Goal: Task Accomplishment & Management: Complete application form

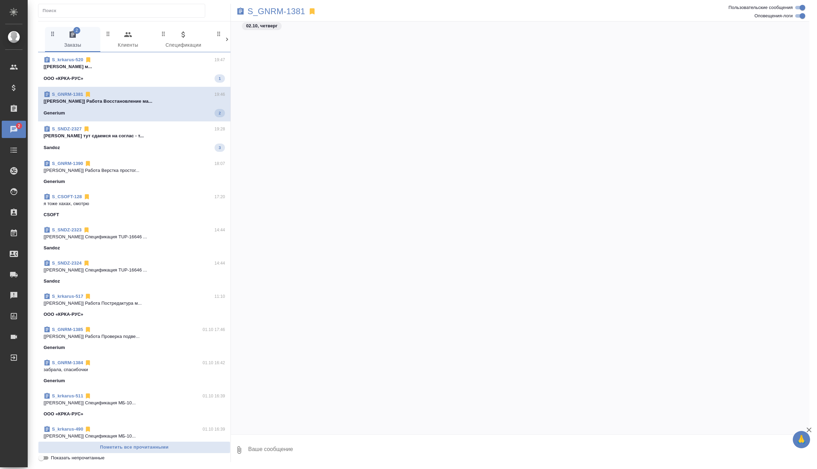
scroll to position [20936, 0]
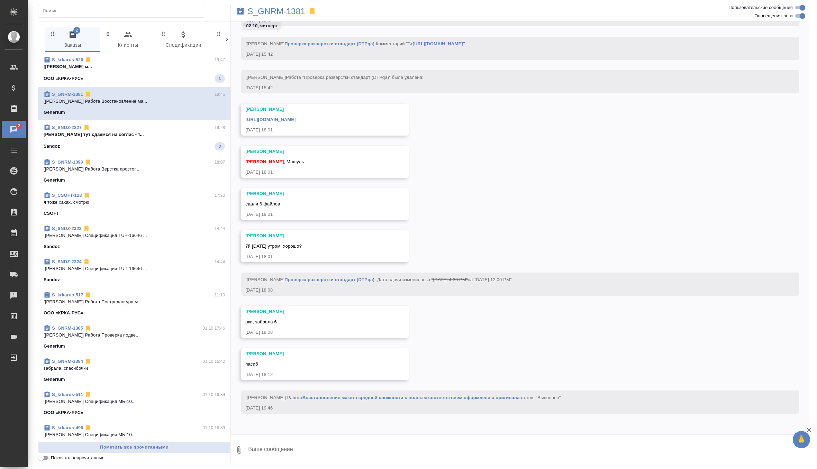
click at [187, 131] on p "Кабаргина Анна тут сдаемся на соглас - т..." at bounding box center [134, 134] width 181 height 7
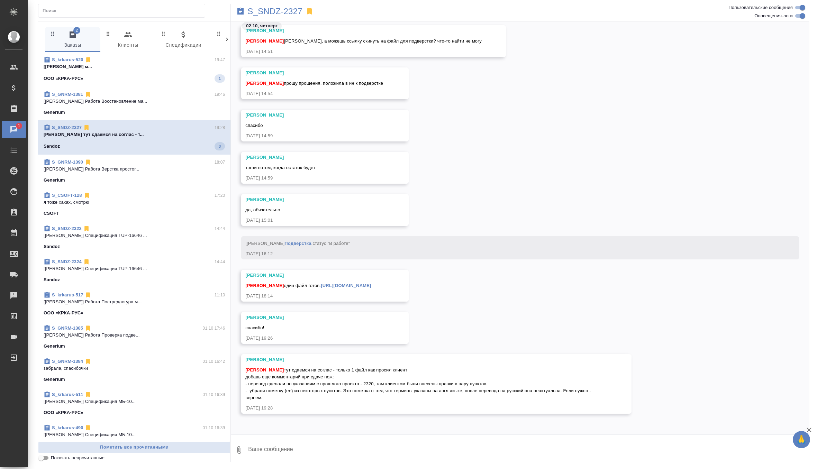
scroll to position [23603, 0]
click at [282, 13] on p "S_SNDZ-2327" at bounding box center [275, 11] width 55 height 7
click at [269, 450] on textarea at bounding box center [529, 451] width 562 height 24
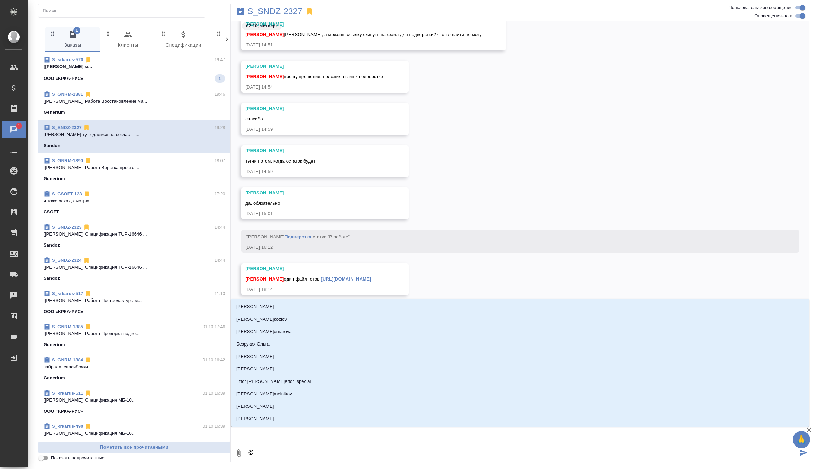
type textarea "@г"
type input "г"
type textarea "@го"
type input "го"
type textarea "@гор"
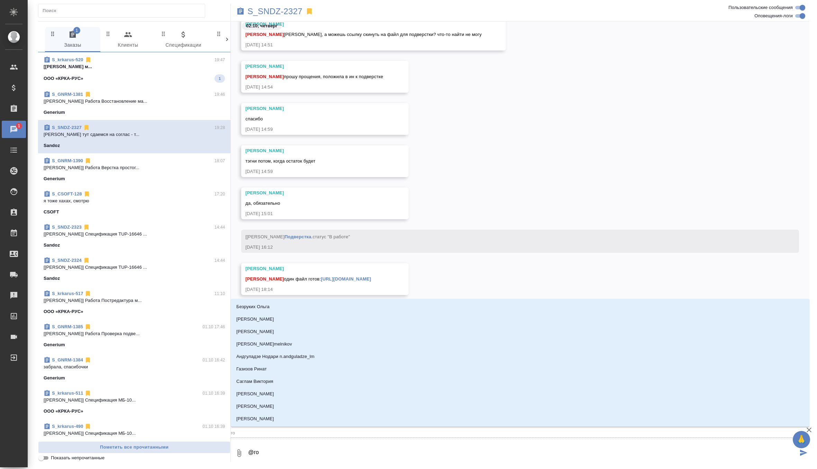
type input "гор"
type textarea "@горш"
type input "горш"
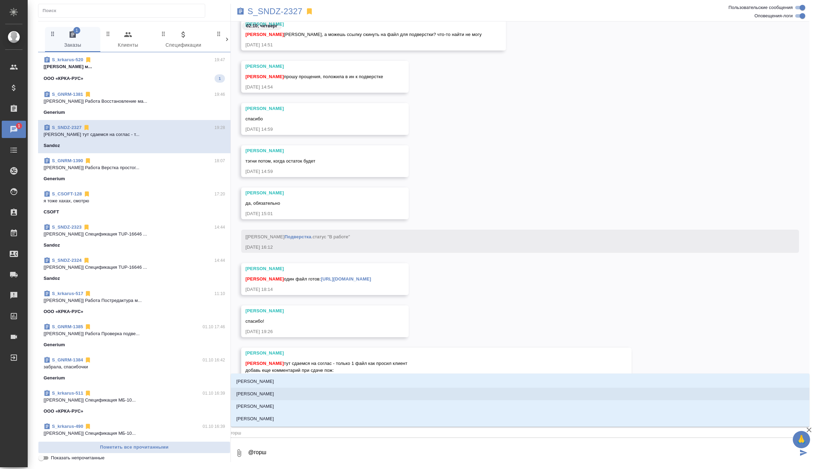
type textarea "@горшк"
type input "горшк"
type textarea "@горшко"
type input "горшко"
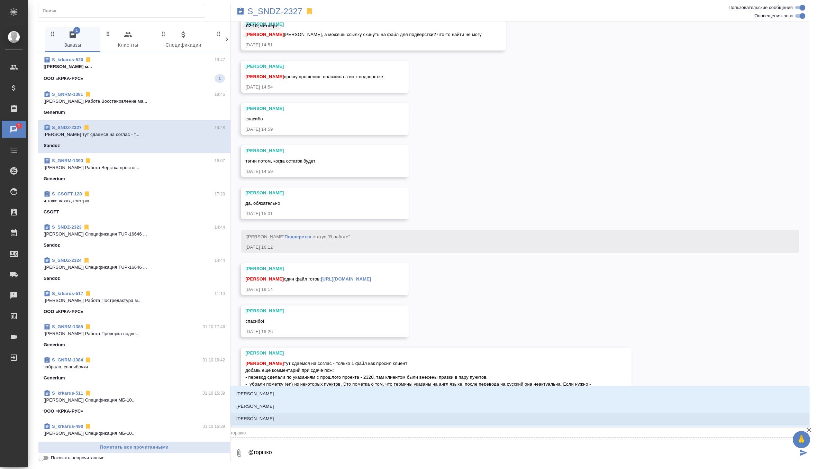
click at [308, 421] on li "[PERSON_NAME] Валентина" at bounding box center [520, 419] width 579 height 12
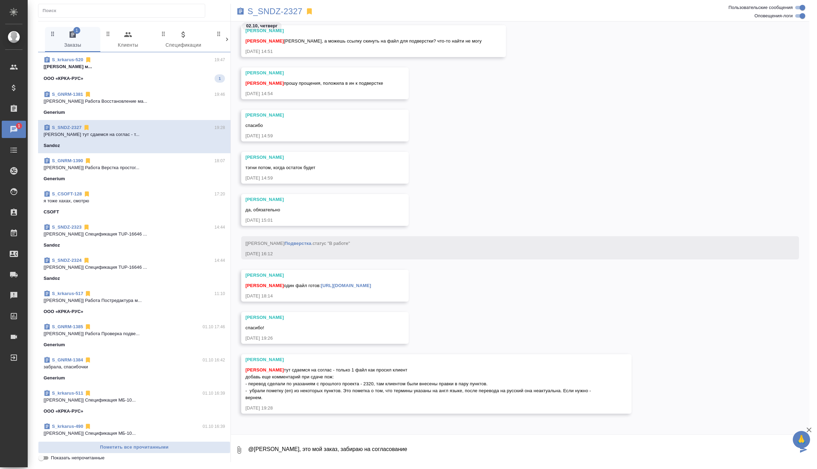
type textarea "@Горшкова Валентина Валечка, это мой заказ, забираю на согласование"
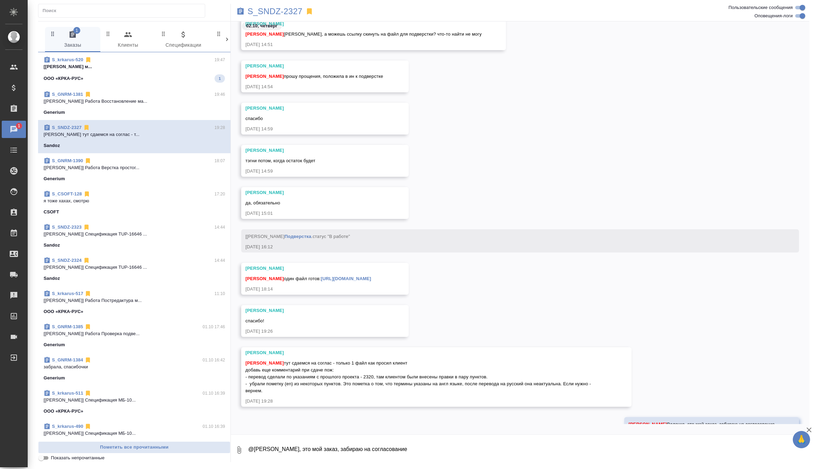
scroll to position [23636, 0]
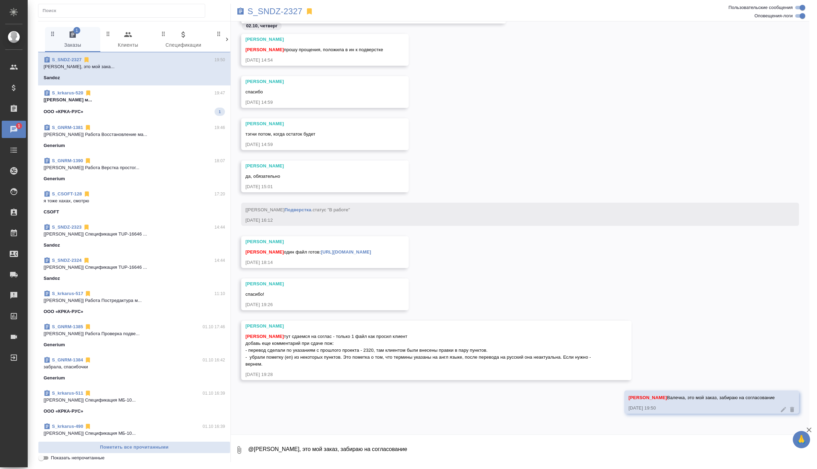
click at [371, 251] on link "https://drive.awatera.com/apps/files/files/10510011?dir=/Shares/Sandoz/Orders/S…" at bounding box center [346, 252] width 50 height 5
drag, startPoint x: 245, startPoint y: 351, endPoint x: 329, endPoint y: 363, distance: 85.0
click at [329, 363] on div "Кабаргина Анна тут сдаемся на соглас - только 1 файл как просил клиент добавь е…" at bounding box center [426, 350] width 362 height 36
copy span "- перевод сделали по указаниям с прошлого проекта - 2320, там клиентом были вне…"
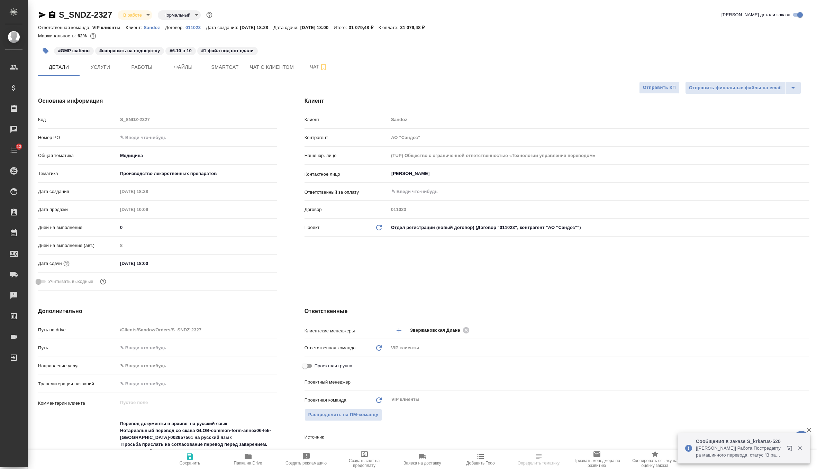
select select "RU"
type input "[PERSON_NAME]"
type input "Комаров Роман"
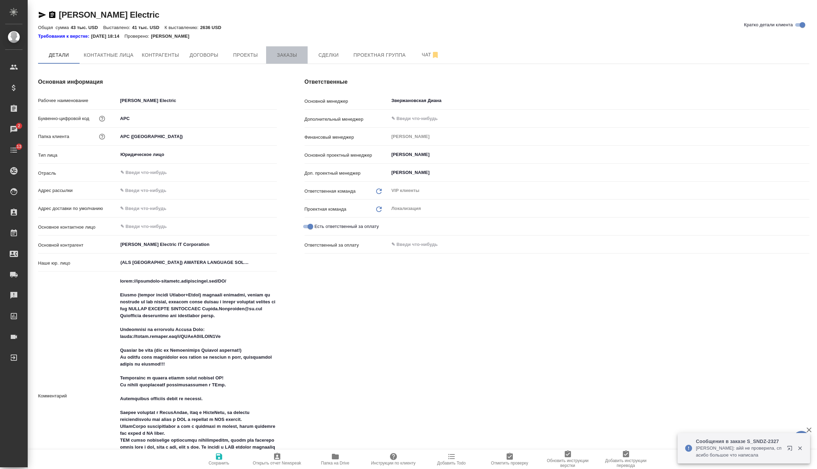
click at [285, 52] on span "Заказы" at bounding box center [286, 55] width 33 height 9
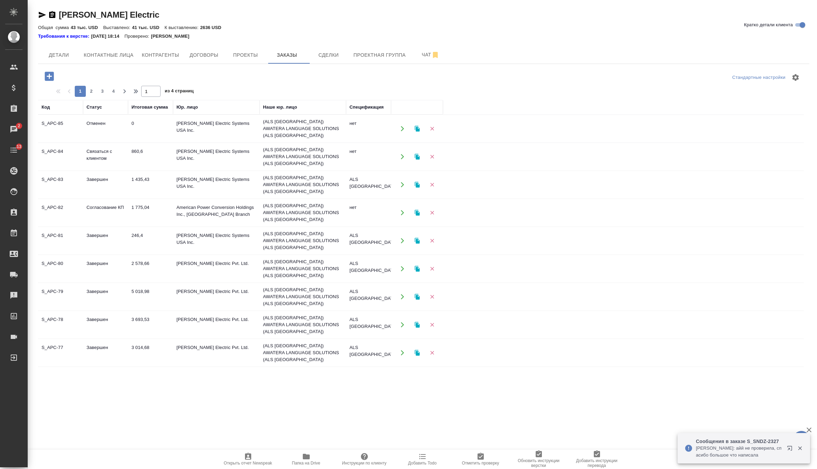
click at [48, 77] on icon "button" at bounding box center [49, 76] width 9 height 9
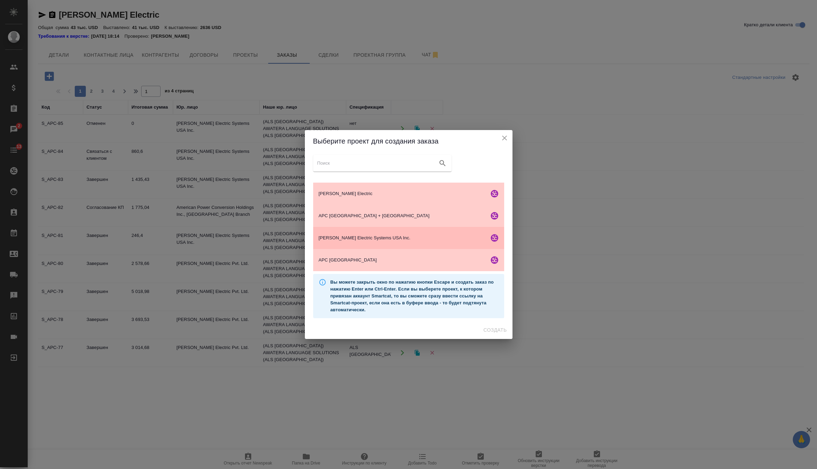
click at [382, 242] on div "[PERSON_NAME] Electric Systems USA Inc." at bounding box center [408, 238] width 191 height 22
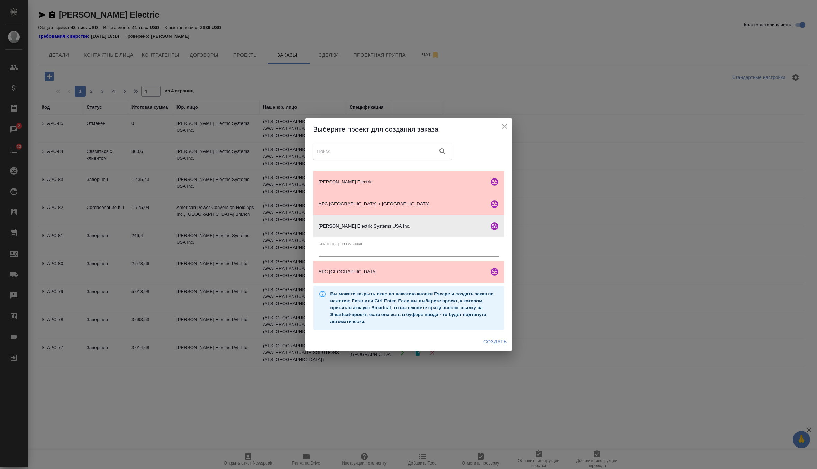
click at [486, 343] on span "Создать" at bounding box center [495, 342] width 23 height 9
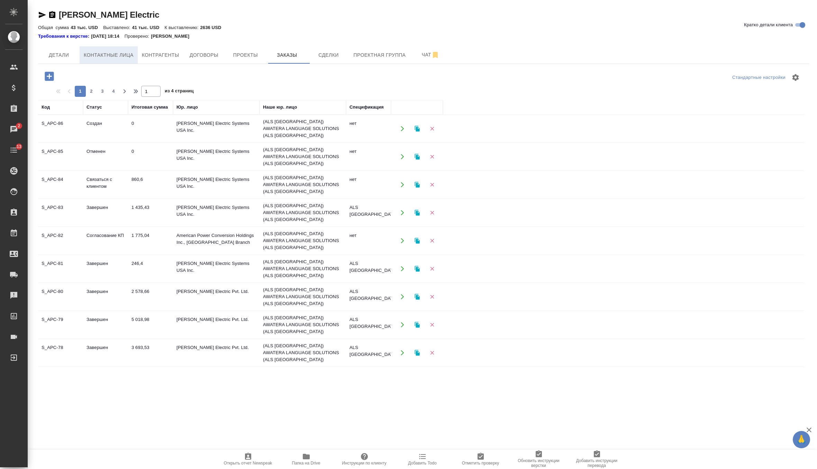
click at [119, 57] on span "Контактные лица" at bounding box center [109, 55] width 50 height 9
select select "RU"
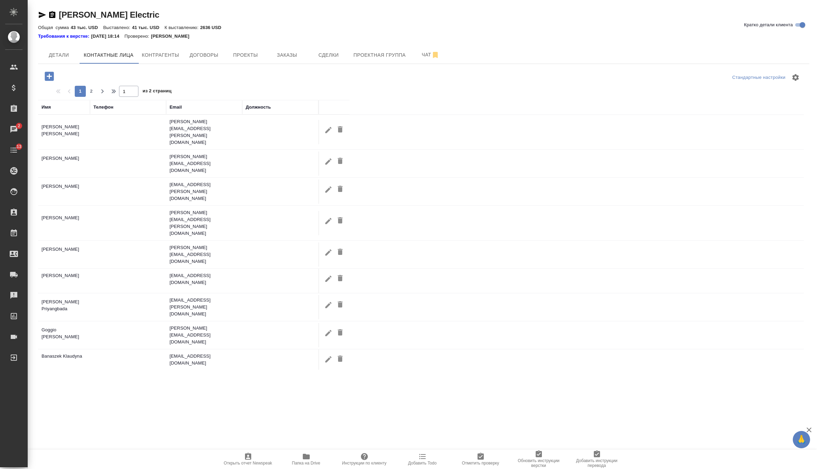
click at [53, 79] on icon "button" at bounding box center [49, 76] width 9 height 9
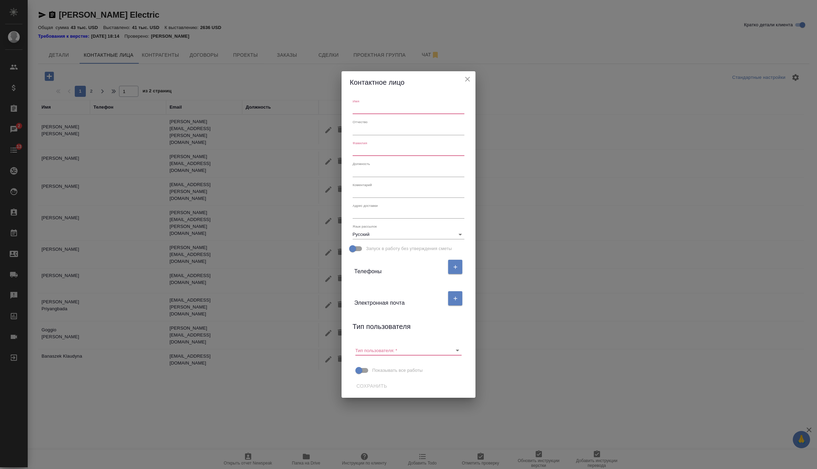
click at [383, 114] on input "text" at bounding box center [409, 110] width 112 height 10
paste input "Gail Baragar"
click at [370, 111] on input "Gail Baragar" at bounding box center [409, 110] width 112 height 10
type input "Gail"
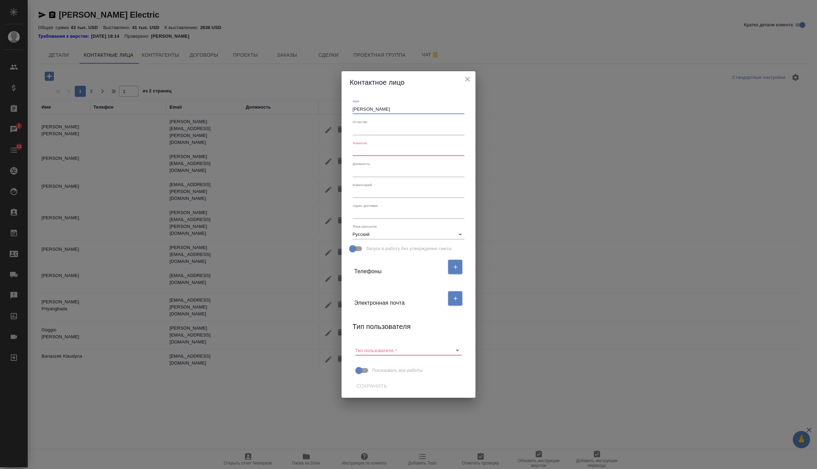
click at [367, 149] on input "text" at bounding box center [409, 151] width 112 height 10
paste input "Baragar"
type input "Baragar"
click at [453, 300] on icon "button" at bounding box center [455, 299] width 6 height 6
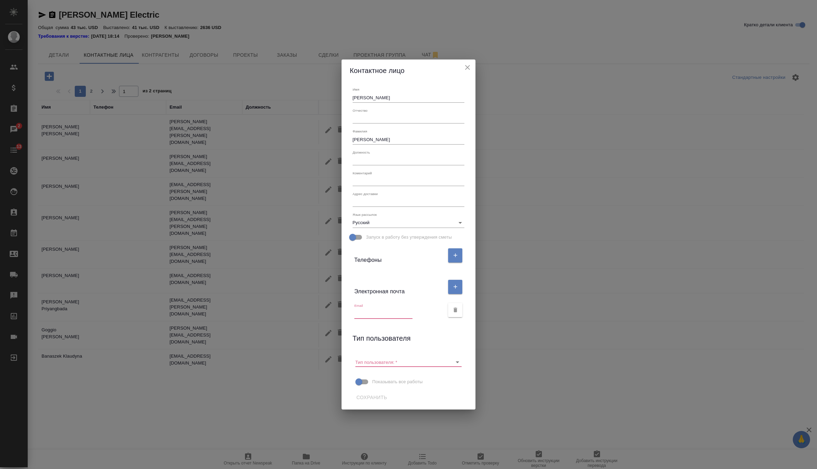
click at [383, 313] on input "text" at bounding box center [383, 314] width 58 height 10
paste input "Gail.Baragar@se.com"
type input "Gail.Baragar@se.com"
click at [430, 362] on input "Тип пользователя:   *" at bounding box center [398, 362] width 84 height 9
click at [397, 378] on li "Пользователь" at bounding box center [408, 376] width 108 height 12
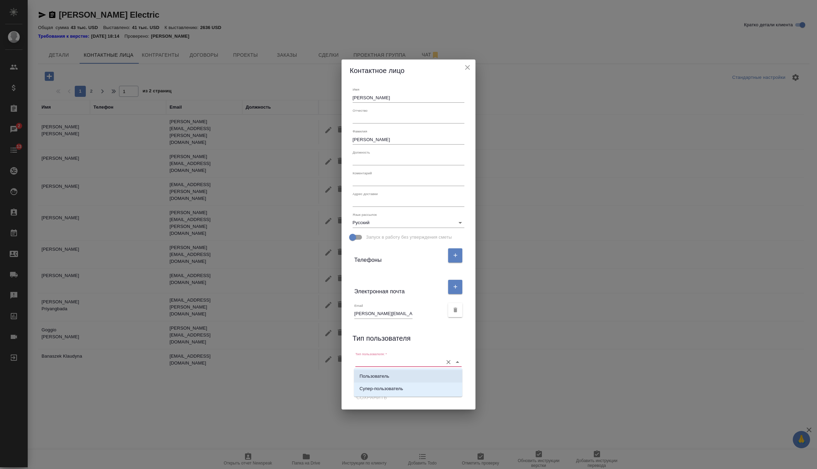
type input "Пользователь"
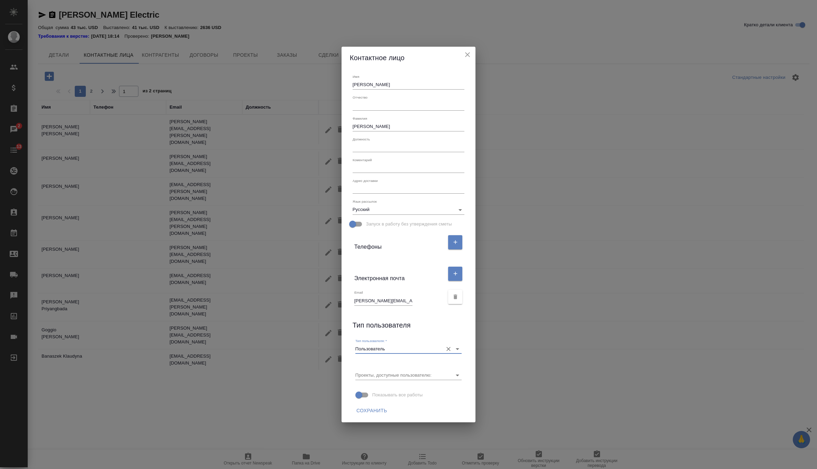
click at [364, 414] on span "Сохранить" at bounding box center [372, 411] width 31 height 9
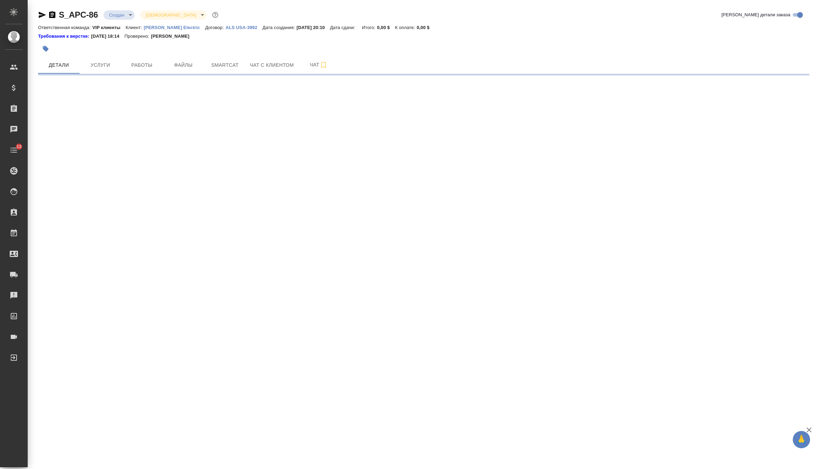
select select "RU"
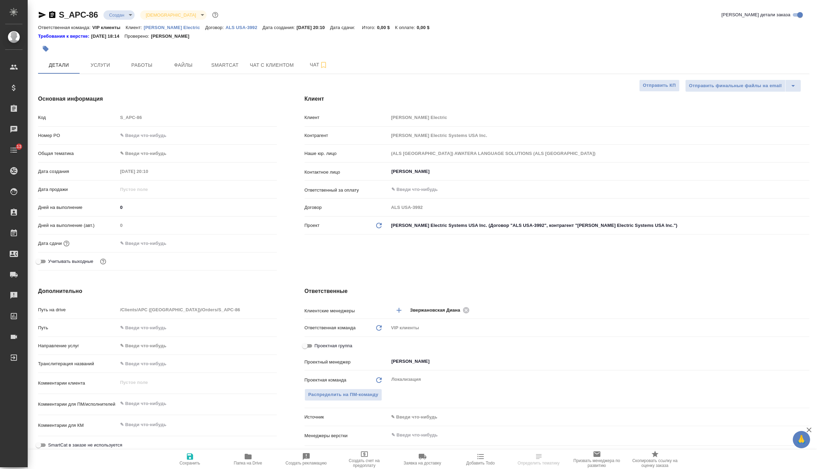
type textarea "x"
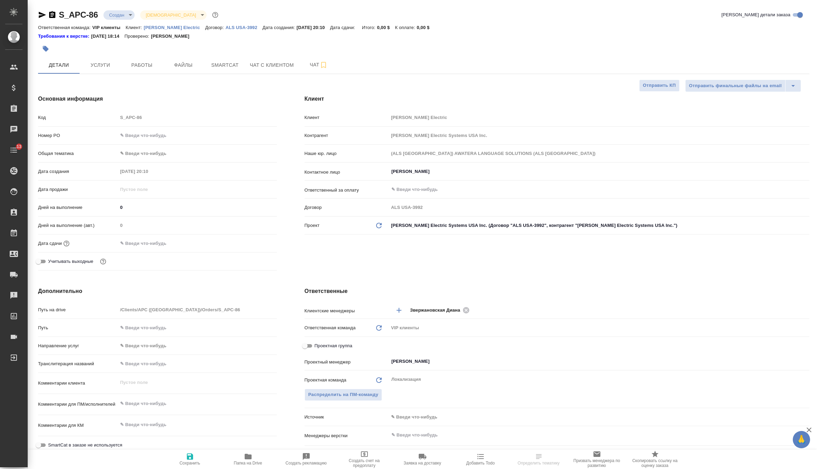
type textarea "x"
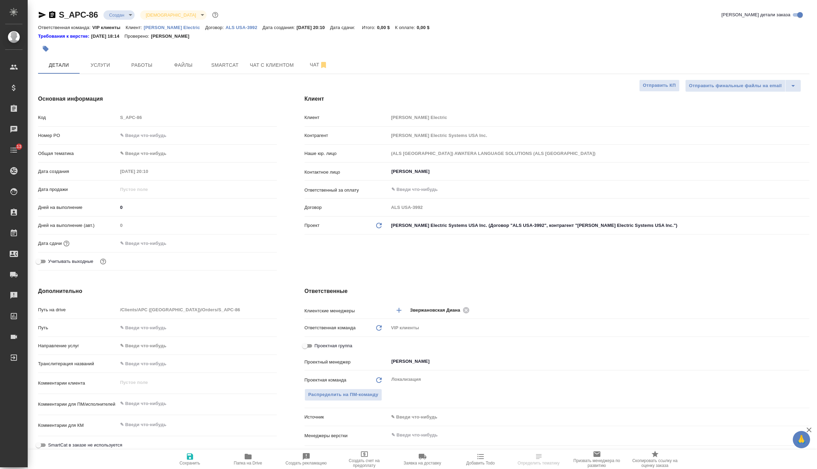
type textarea "x"
select select "RU"
type textarea "x"
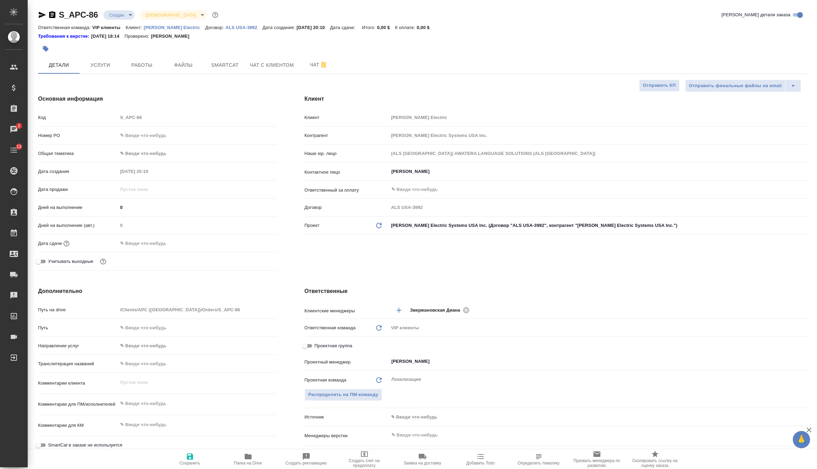
type textarea "x"
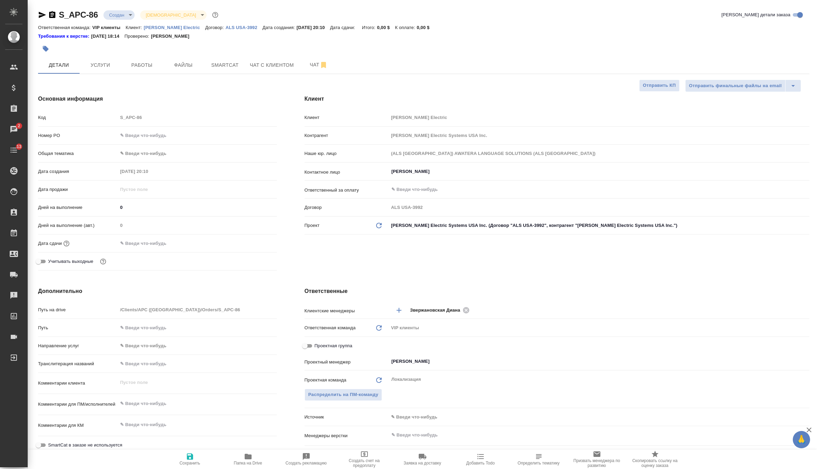
type textarea "x"
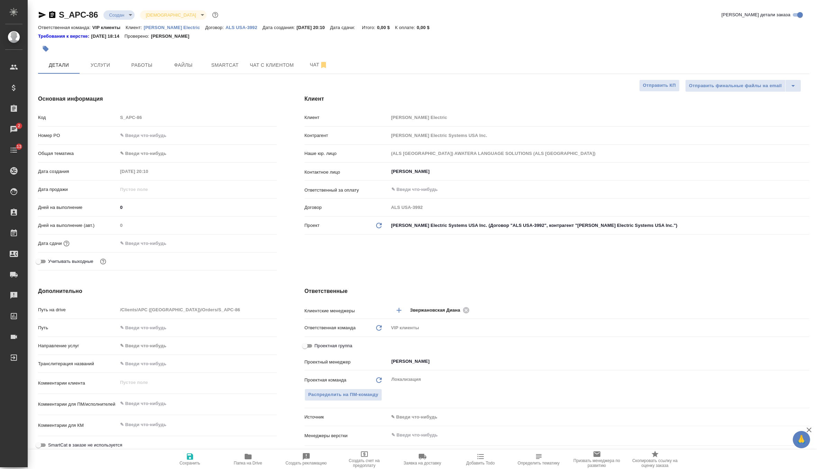
type textarea "x"
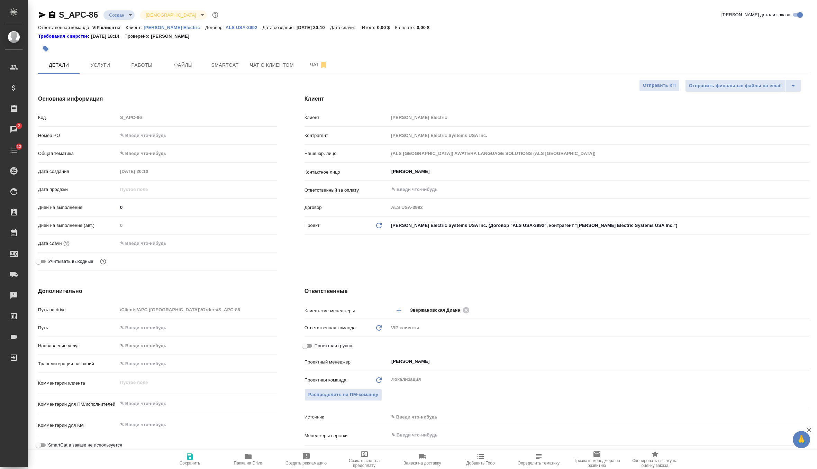
type textarea "x"
select select "RU"
type textarea "x"
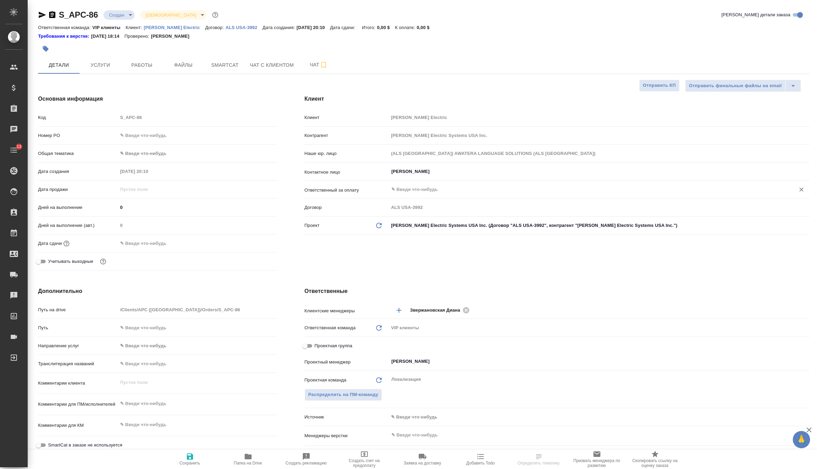
type textarea "x"
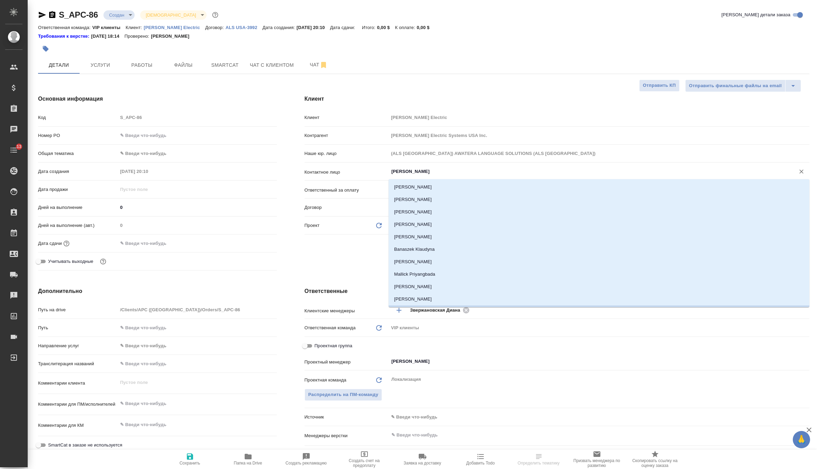
click at [408, 176] on input "[PERSON_NAME]" at bounding box center [588, 172] width 394 height 8
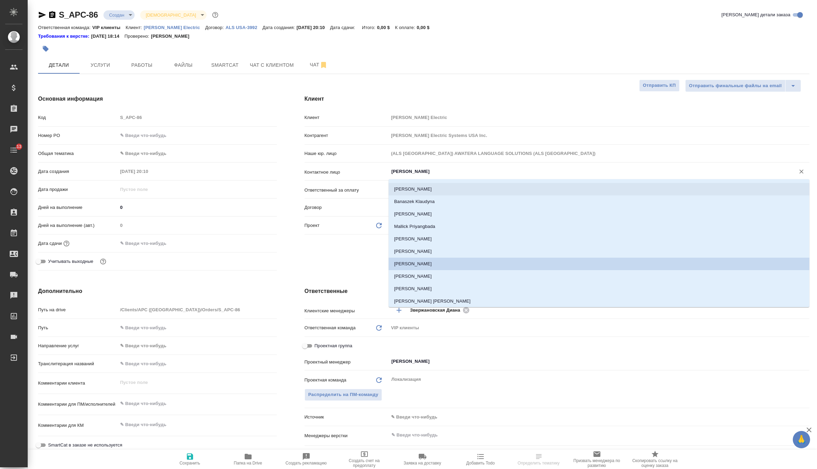
scroll to position [73, 0]
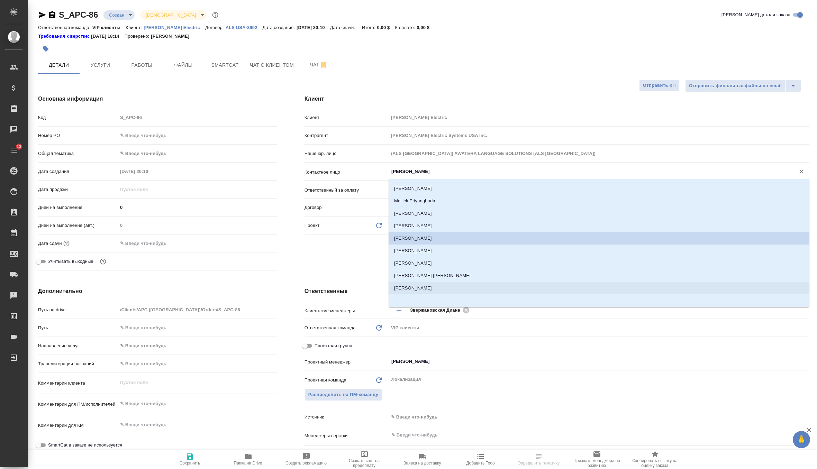
click at [416, 287] on li "[PERSON_NAME]" at bounding box center [599, 288] width 421 height 12
type input "[PERSON_NAME]"
type textarea "x"
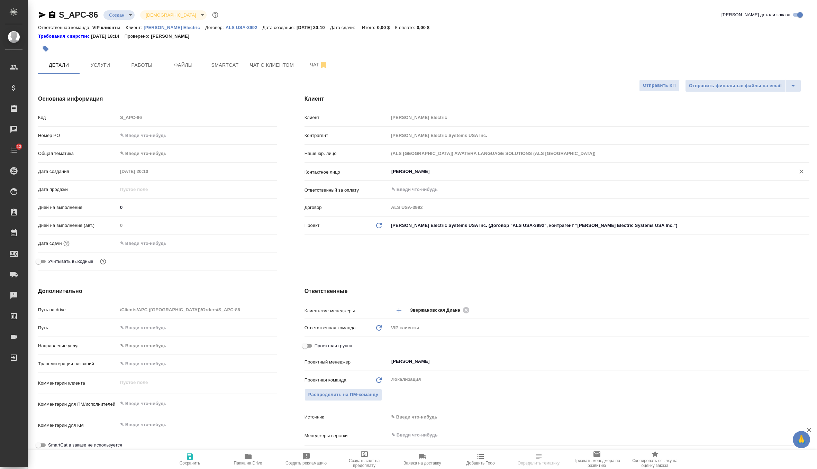
click at [180, 464] on span "Сохранить" at bounding box center [190, 463] width 21 height 5
type textarea "x"
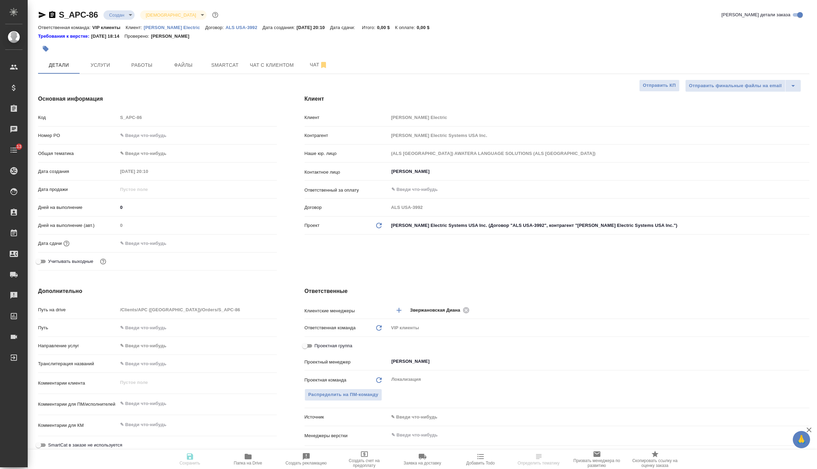
type textarea "x"
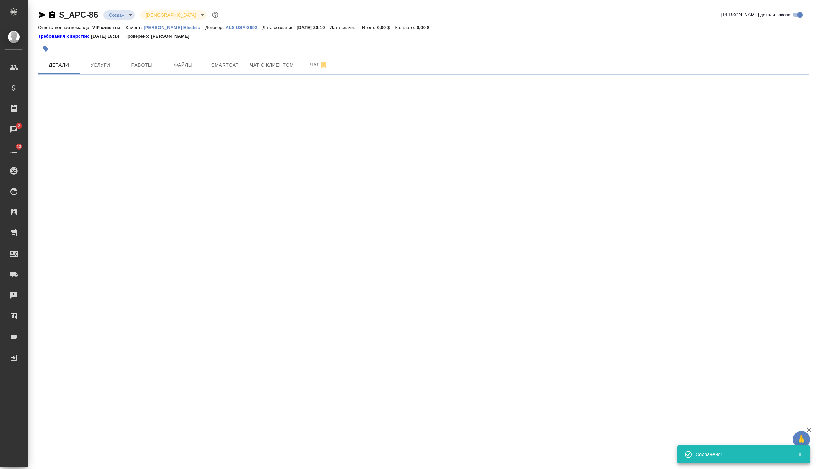
select select "RU"
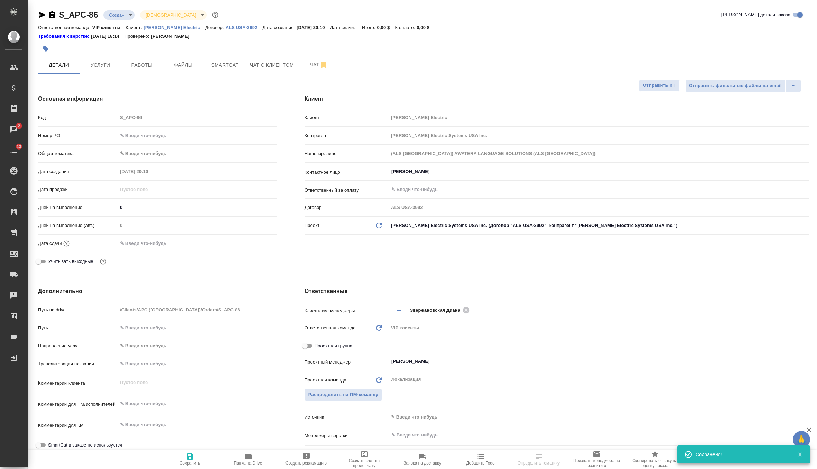
type textarea "x"
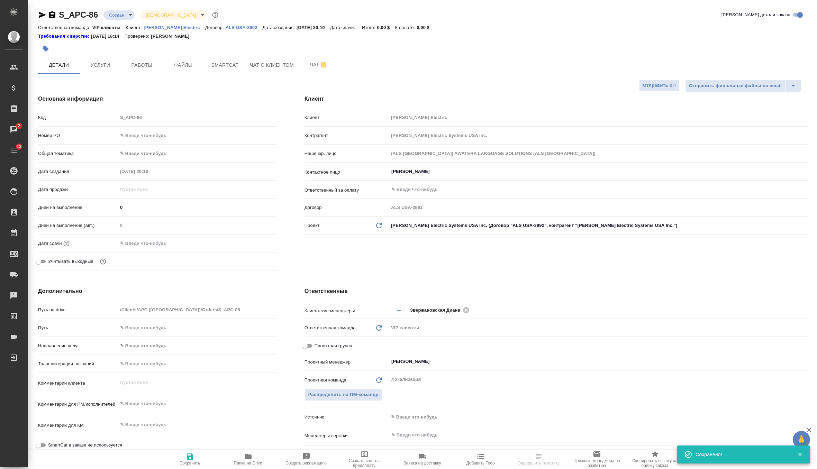
type textarea "x"
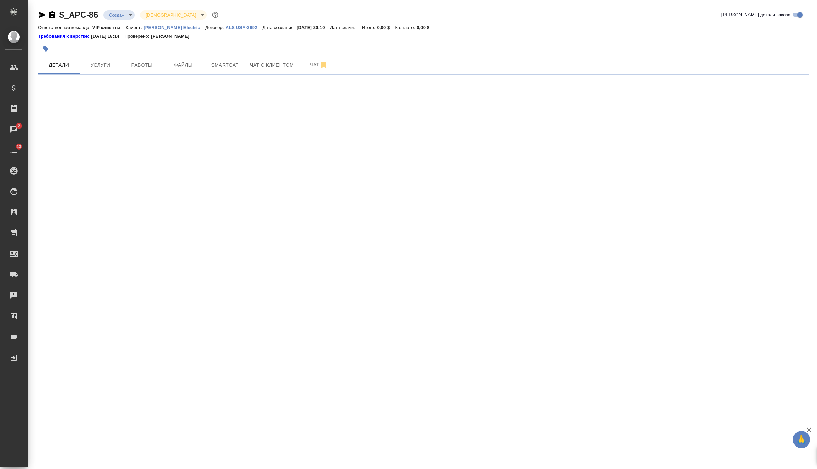
select select "RU"
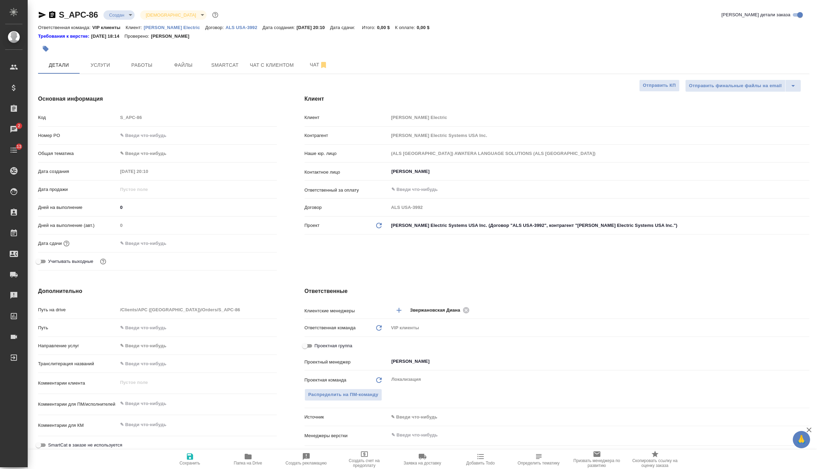
type textarea "x"
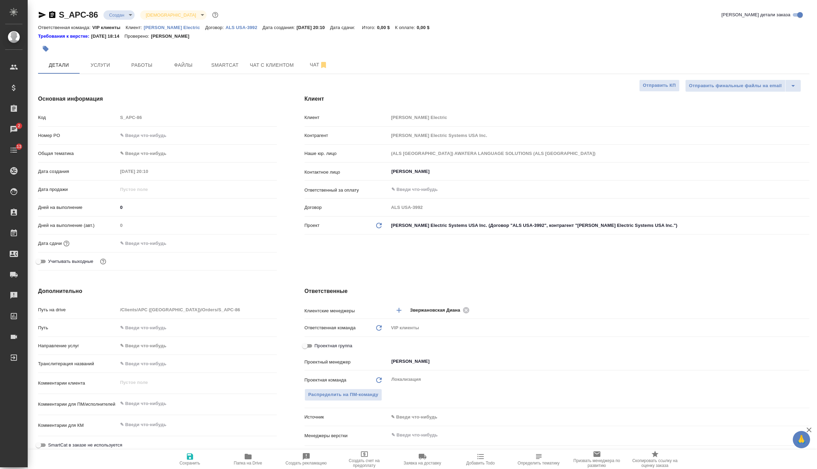
type textarea "x"
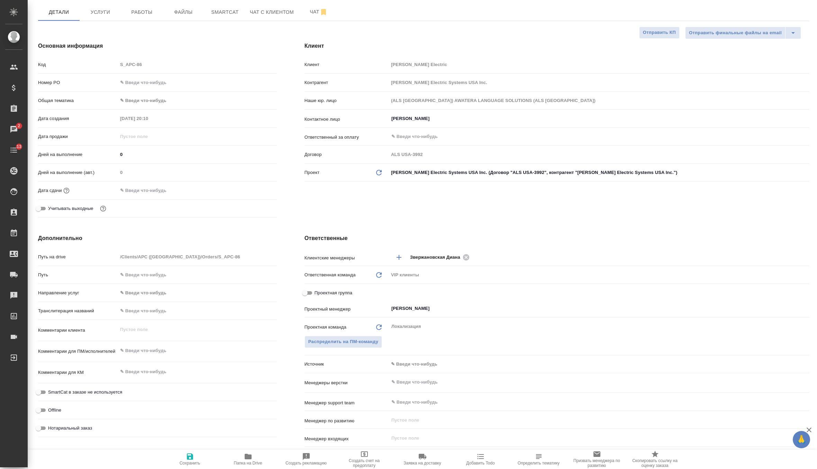
scroll to position [79, 0]
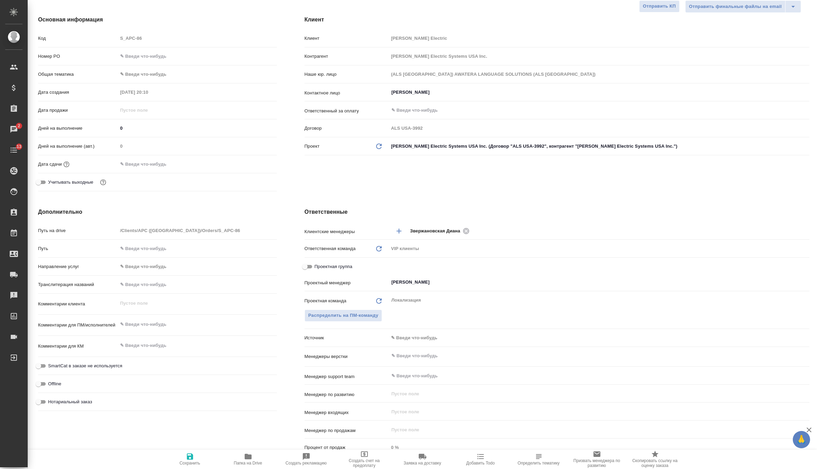
click at [169, 318] on div "x" at bounding box center [197, 325] width 159 height 15
type textarea "x"
paste textarea "This is not the final version of the text, although it will not change much. I …"
type textarea "x"
type textarea "This is not the final version of the text, although it will not change much. I …"
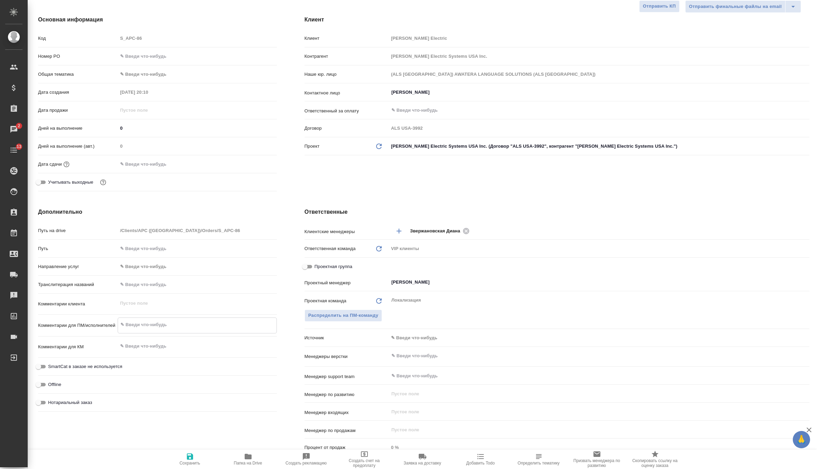
type textarea "x"
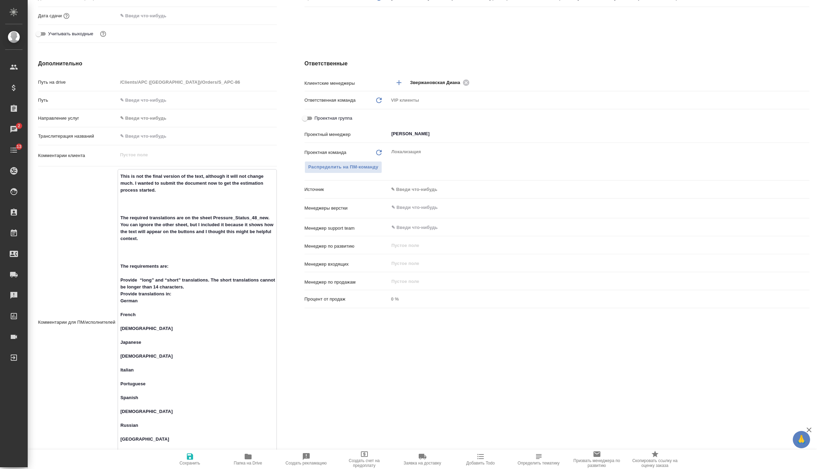
click at [139, 212] on textarea "This is not the final version of the text, although it will not change much. I …" at bounding box center [197, 322] width 159 height 303
type textarea "This is not the final version of the text, although it will not change much. I …"
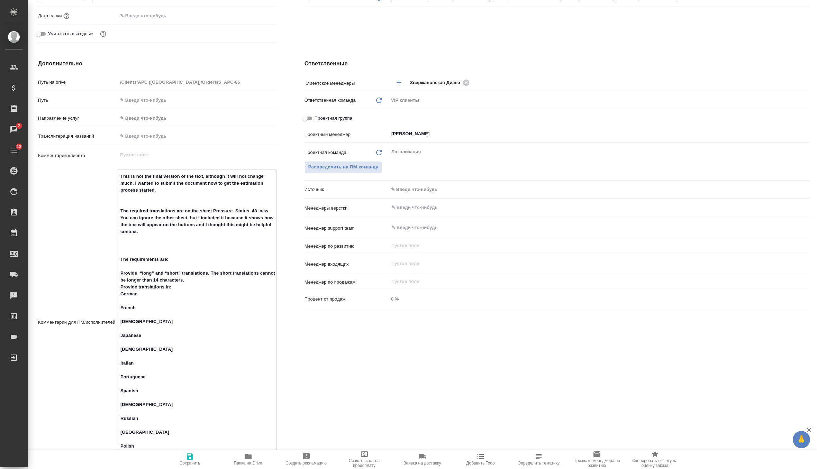
type textarea "x"
type textarea "This is not the final version of the text, although it will not change much. I …"
type textarea "x"
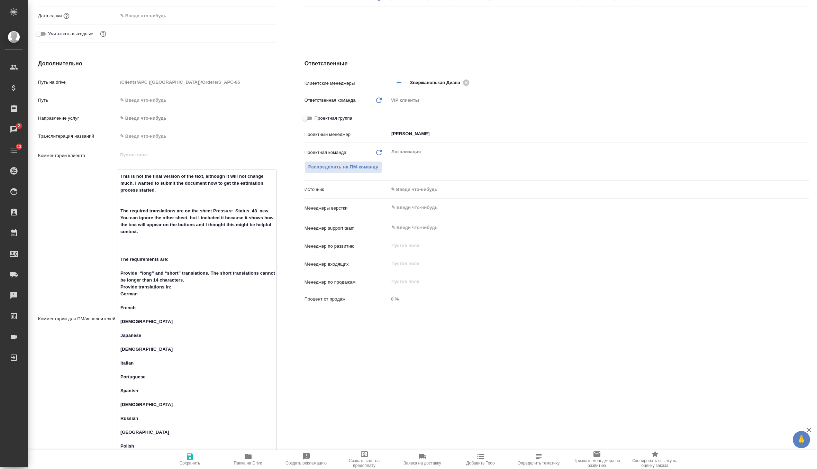
type textarea "x"
click at [140, 252] on textarea "This is not the final version of the text, although it will not change much. I …" at bounding box center [197, 319] width 159 height 296
type textarea "This is not the final version of the text, although it will not change much. I …"
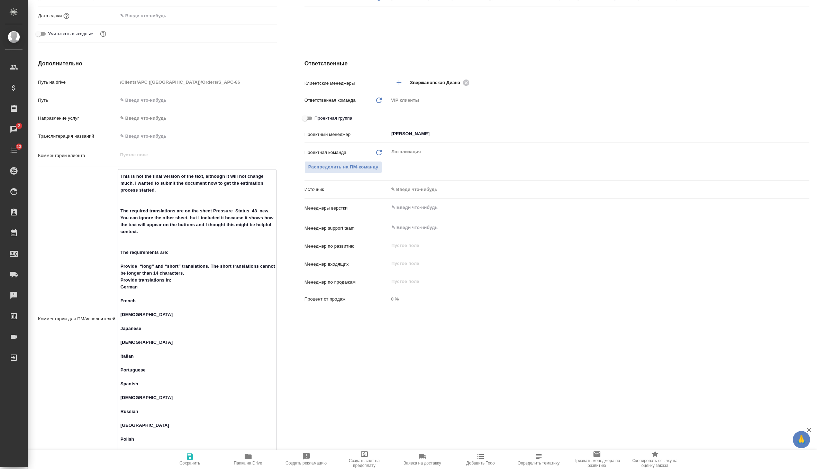
type textarea "x"
type textarea "This is not the final version of the text, although it will not change much. I …"
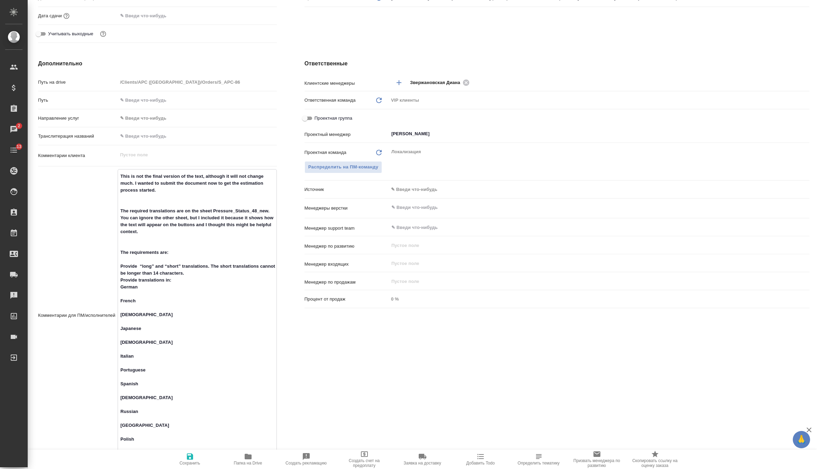
type textarea "x"
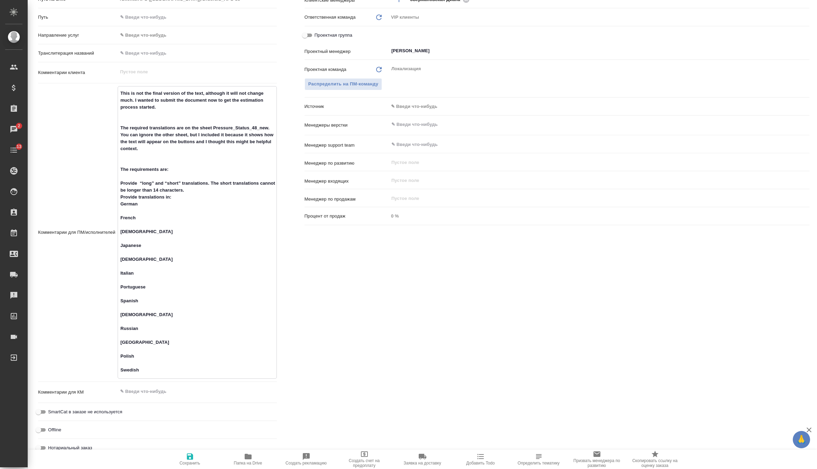
scroll to position [331, 0]
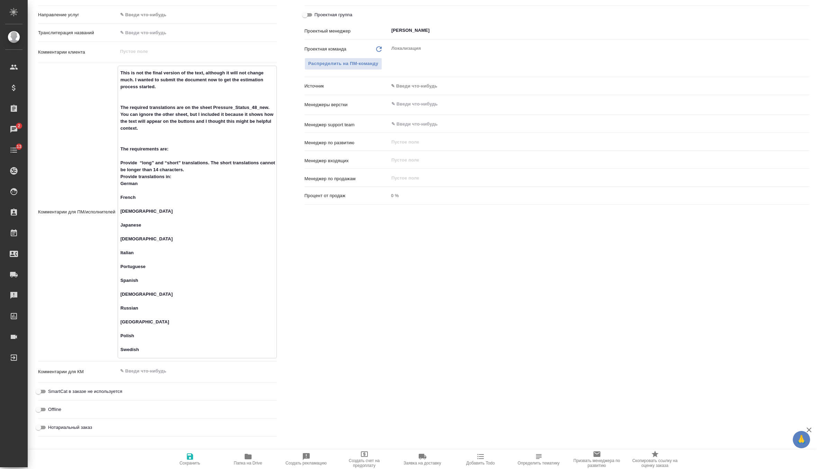
type textarea "This is not the final version of the text, although it will not change much. I …"
type textarea "x"
click at [189, 454] on icon "button" at bounding box center [190, 457] width 6 height 6
type textarea "x"
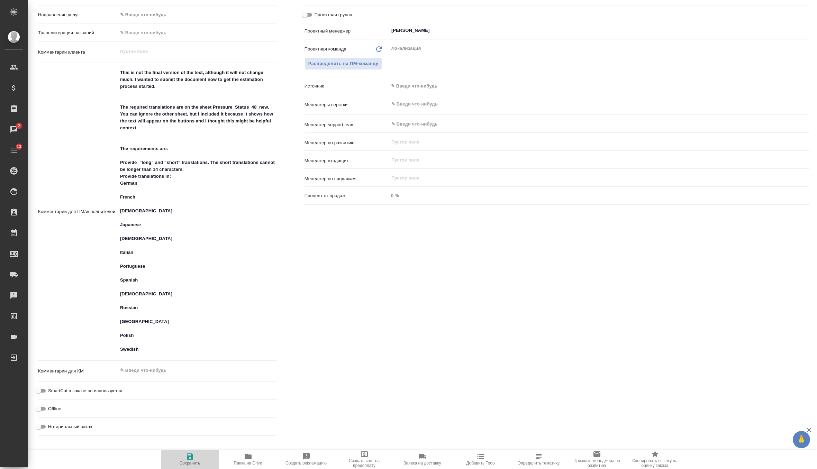
type textarea "x"
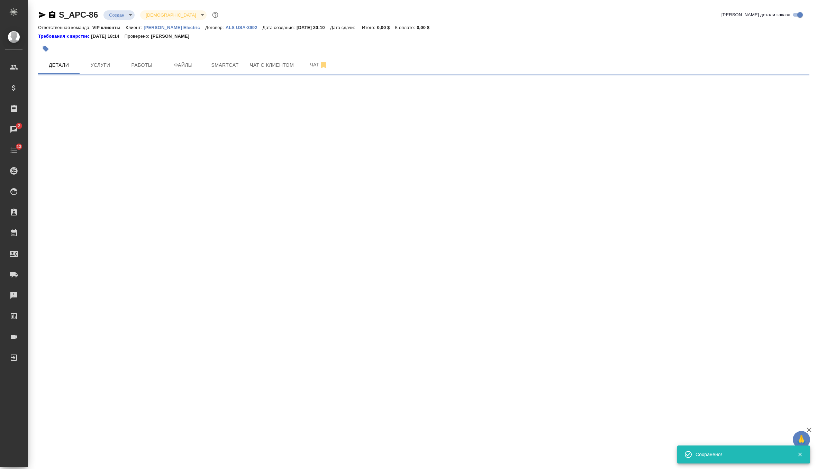
scroll to position [0, 0]
select select "RU"
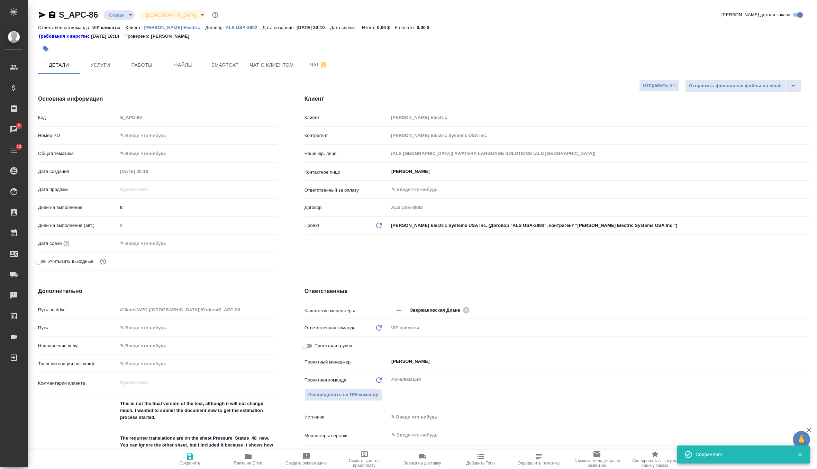
type textarea "x"
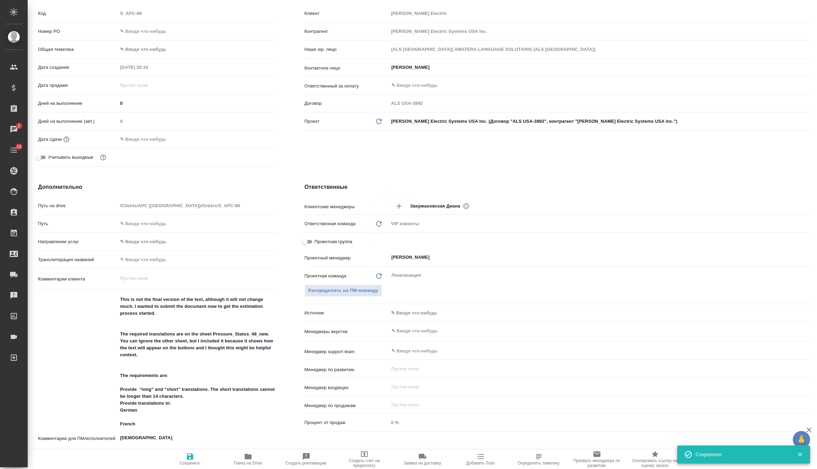
scroll to position [116, 0]
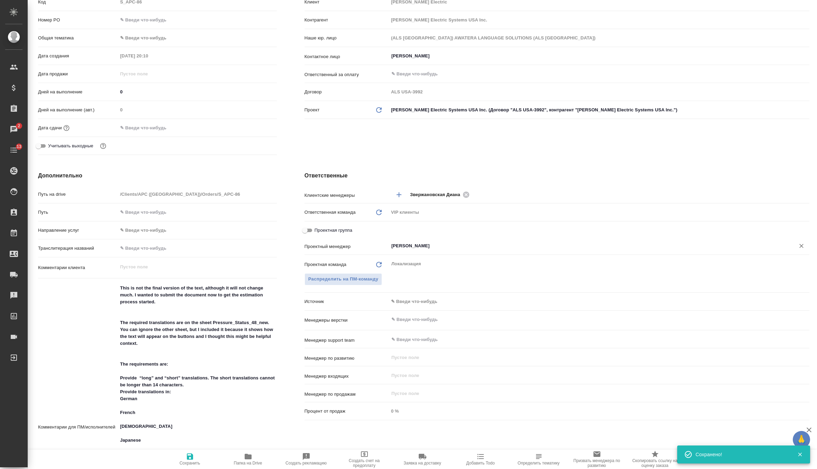
click at [425, 248] on input "[PERSON_NAME]" at bounding box center [588, 246] width 394 height 8
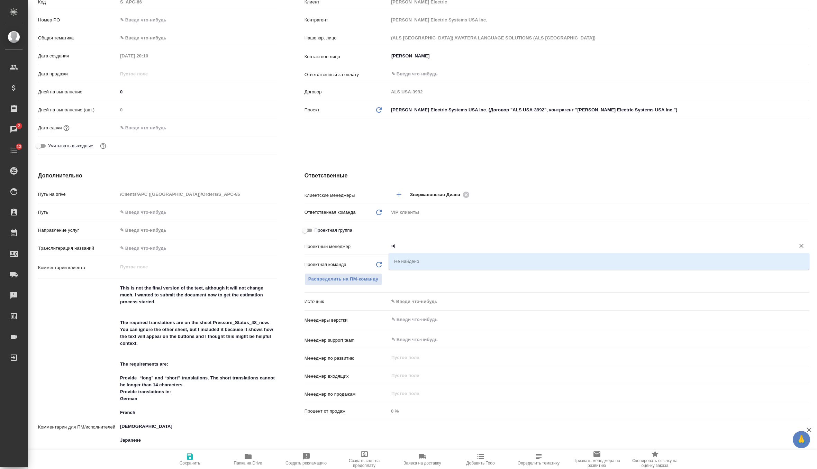
type input "u"
type textarea "x"
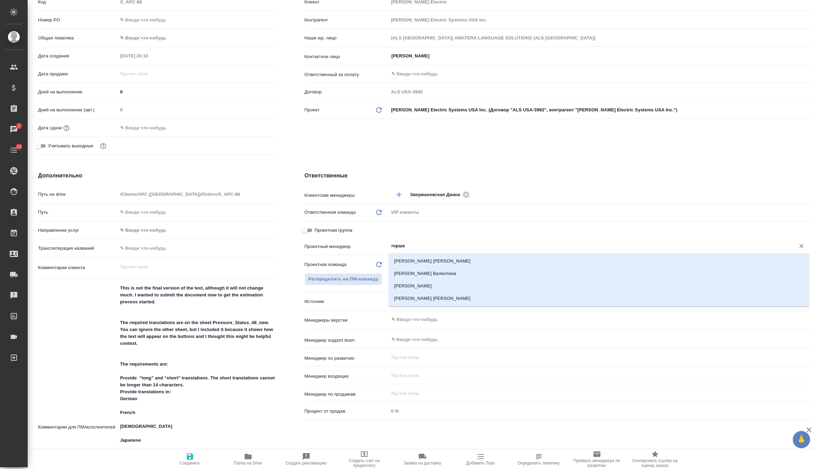
type input "горшко"
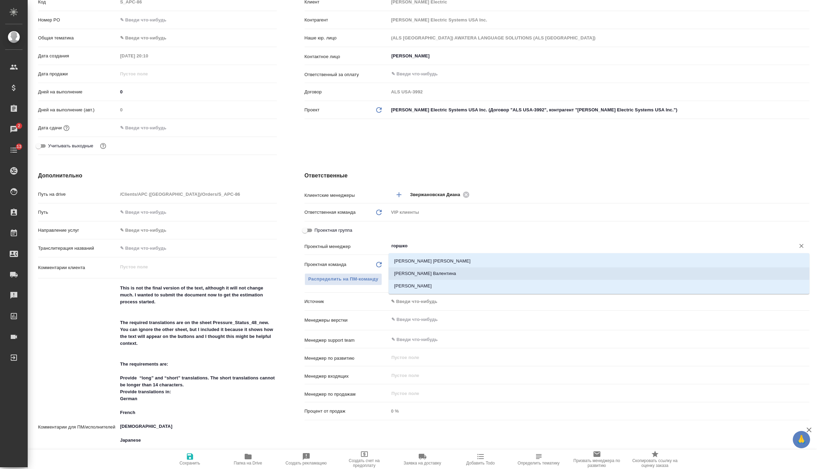
click at [428, 271] on li "[PERSON_NAME] Валентина" at bounding box center [599, 274] width 421 height 12
type textarea "x"
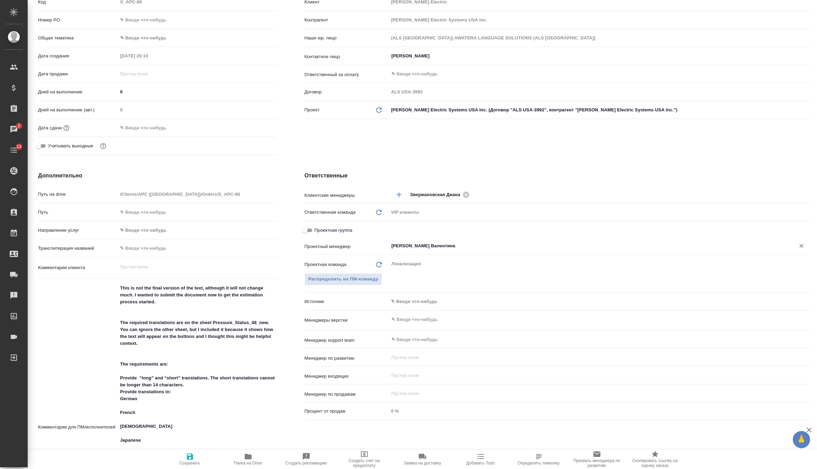
type input "[PERSON_NAME] Валентина"
click at [191, 463] on span "Сохранить" at bounding box center [190, 463] width 21 height 5
type textarea "x"
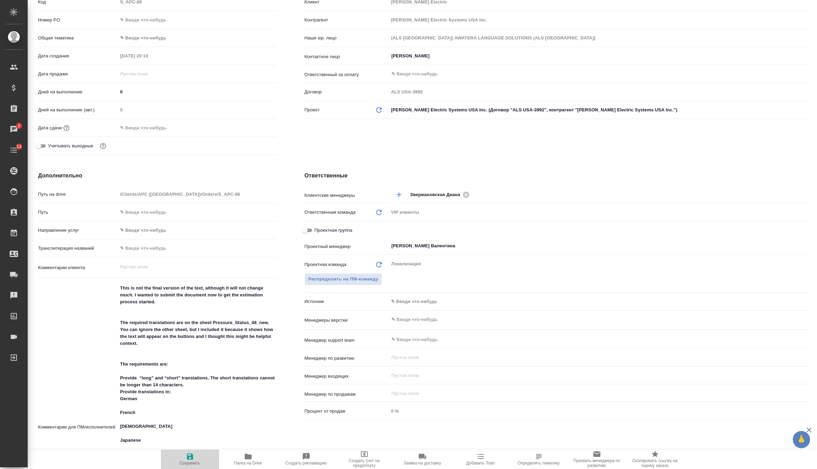
type textarea "x"
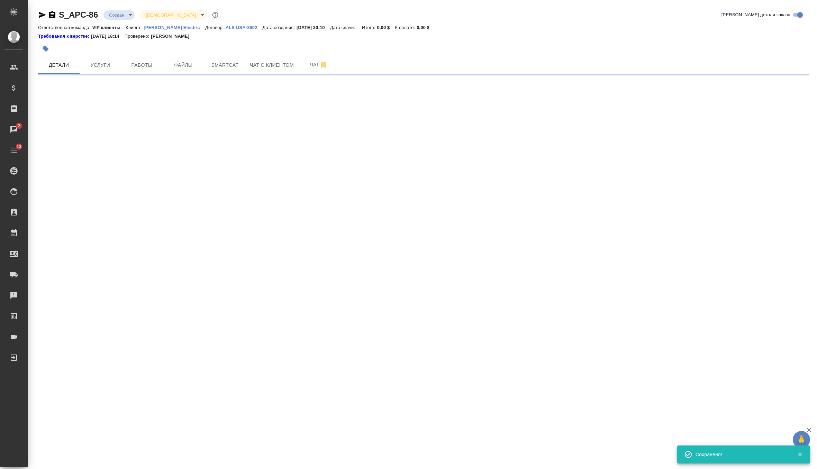
scroll to position [0, 0]
select select "RU"
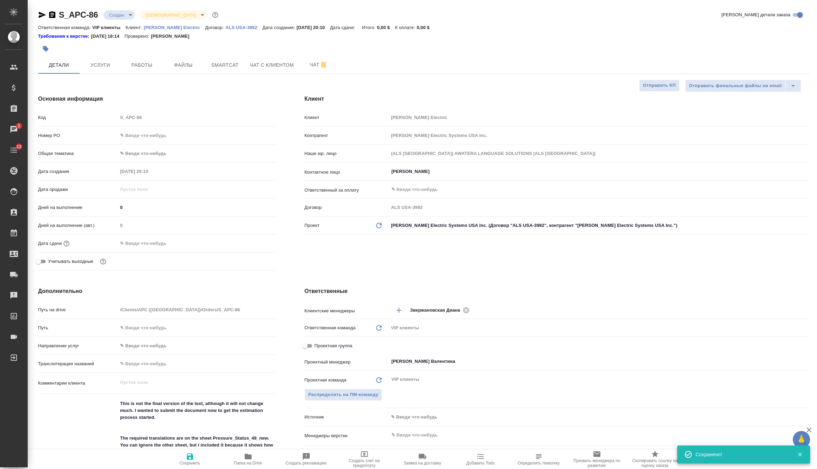
type textarea "x"
click at [106, 69] on span "Услуги" at bounding box center [100, 65] width 33 height 9
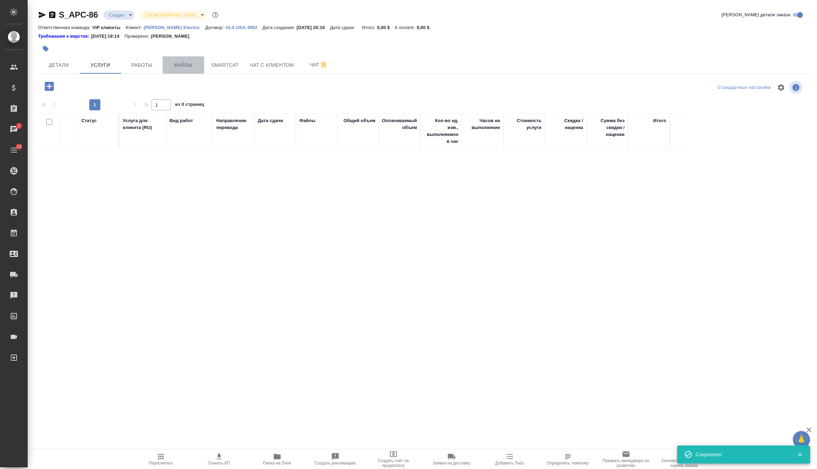
click at [189, 70] on button "Файлы" at bounding box center [184, 64] width 42 height 17
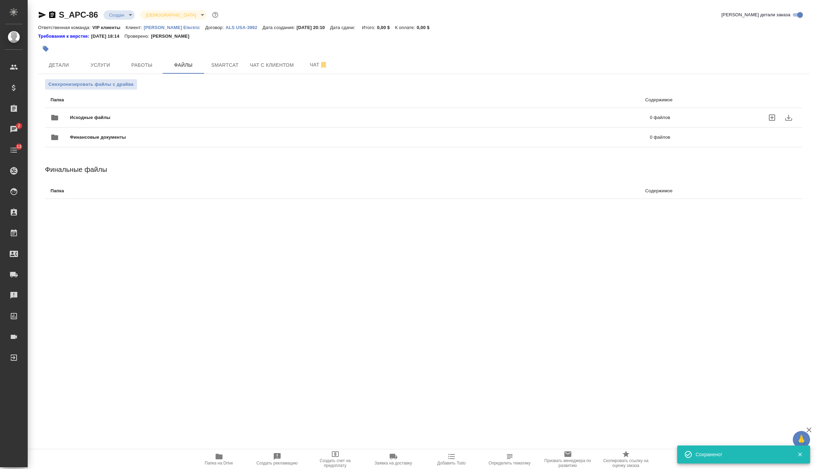
click at [83, 116] on span "Исходные файлы" at bounding box center [225, 117] width 311 height 7
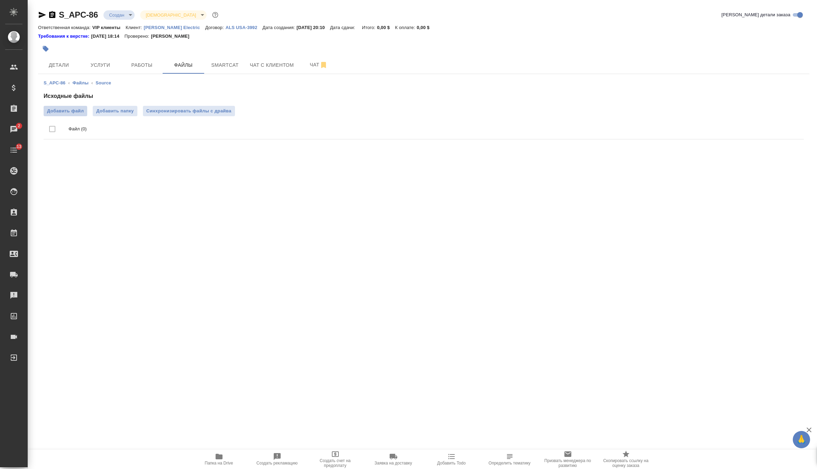
click at [69, 109] on span "Добавить файл" at bounding box center [65, 111] width 37 height 7
click at [0, 0] on input "Добавить файл" at bounding box center [0, 0] width 0 height 0
click at [62, 61] on span "Детали" at bounding box center [58, 65] width 33 height 9
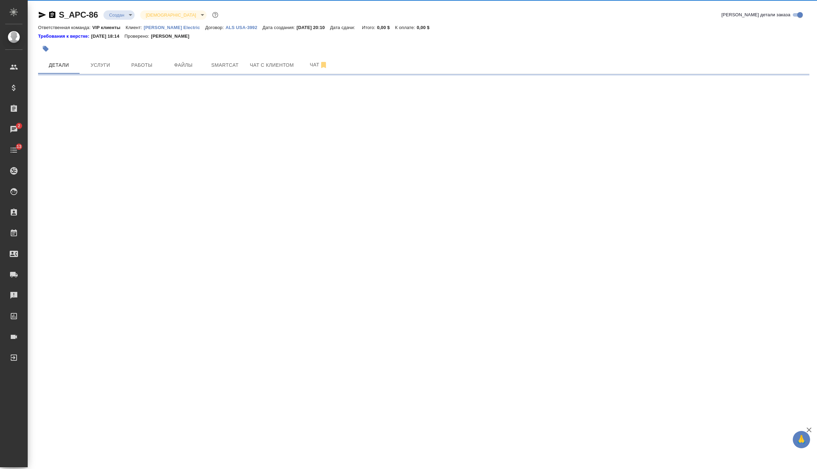
select select "RU"
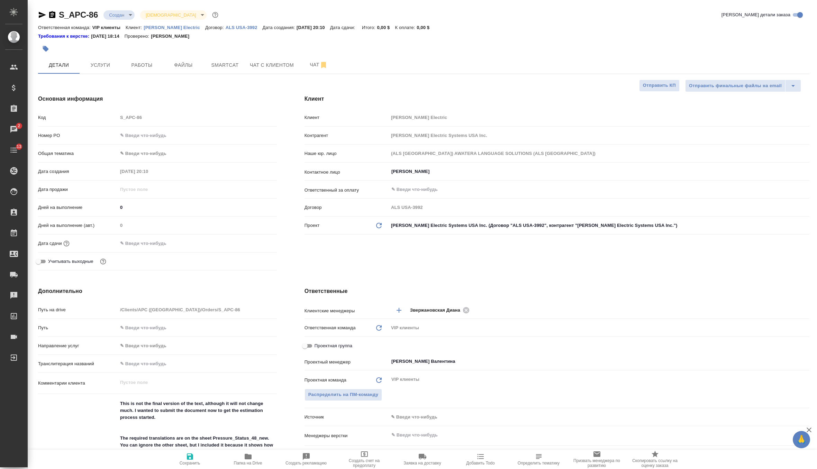
type textarea "x"
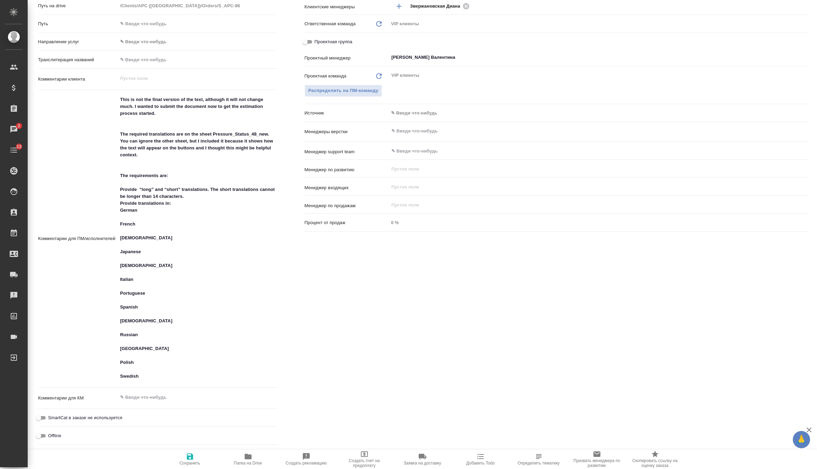
scroll to position [308, 0]
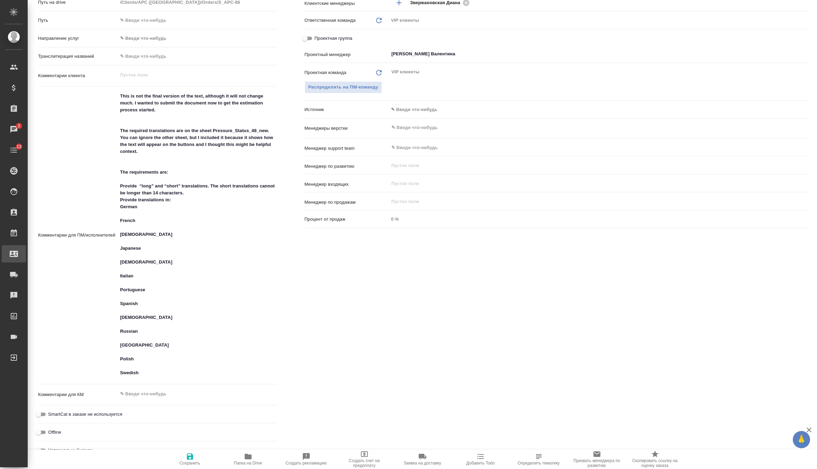
type textarea "x"
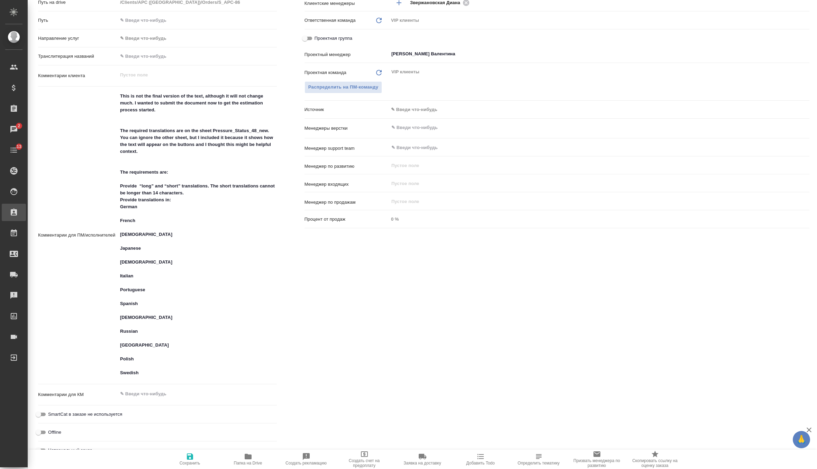
type textarea "x"
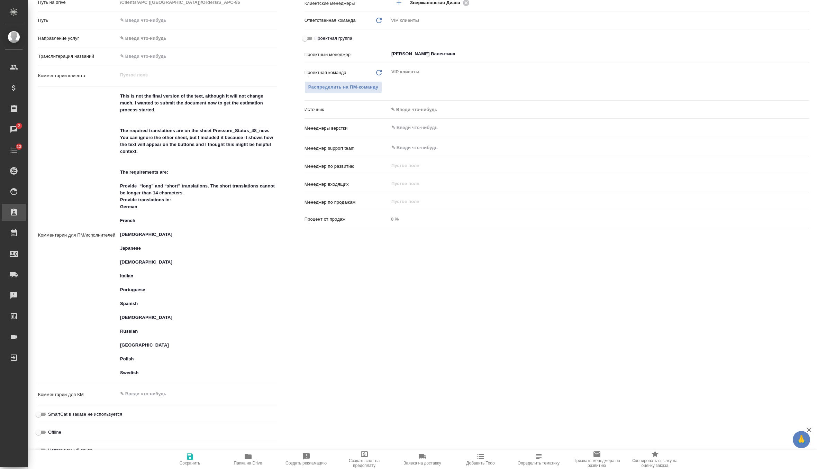
type textarea "x"
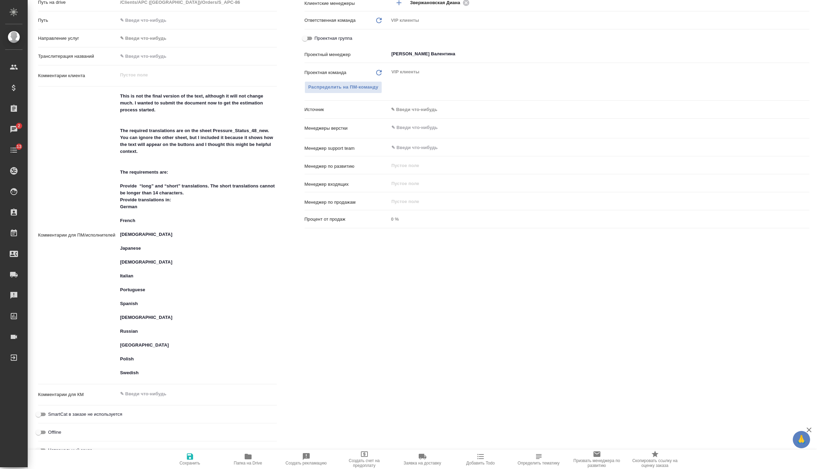
type textarea "x"
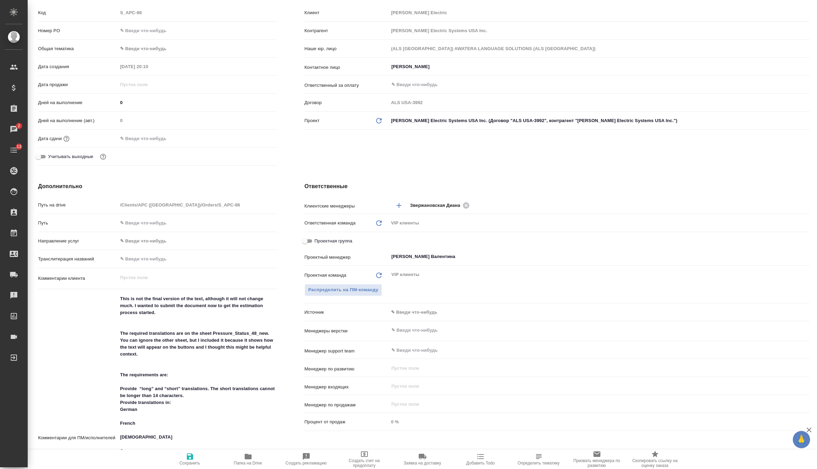
scroll to position [0, 0]
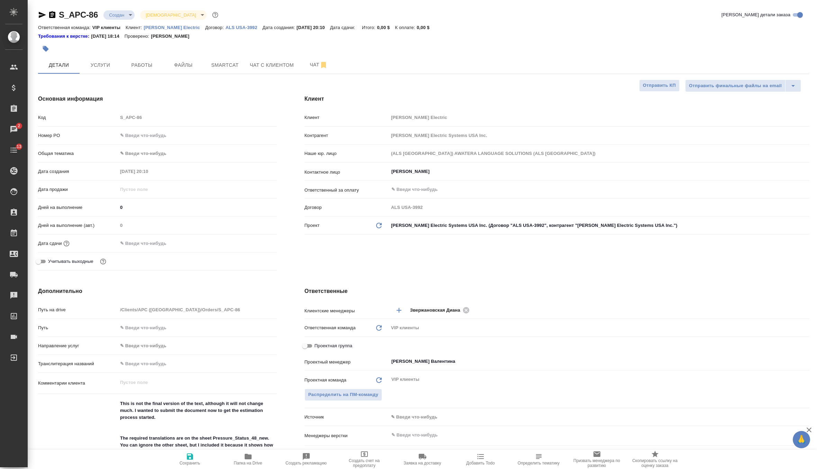
click at [239, 463] on span "Папка на Drive" at bounding box center [248, 463] width 28 height 5
type textarea "x"
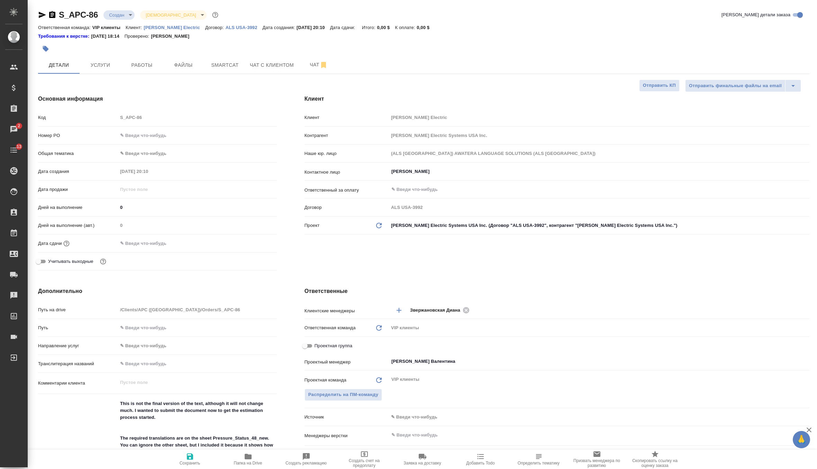
type textarea "x"
click at [184, 71] on button "Файлы" at bounding box center [184, 64] width 42 height 17
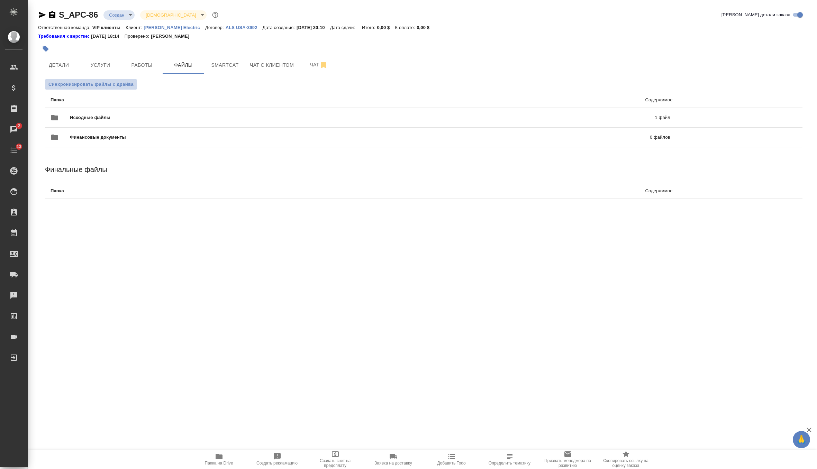
click at [116, 84] on span "Синхронизировать файлы с драйва" at bounding box center [90, 84] width 85 height 7
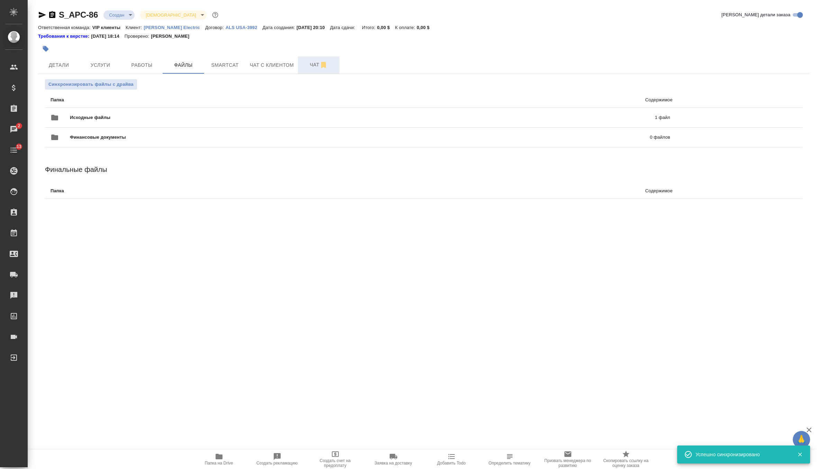
click at [318, 65] on span "Чат" at bounding box center [318, 65] width 33 height 9
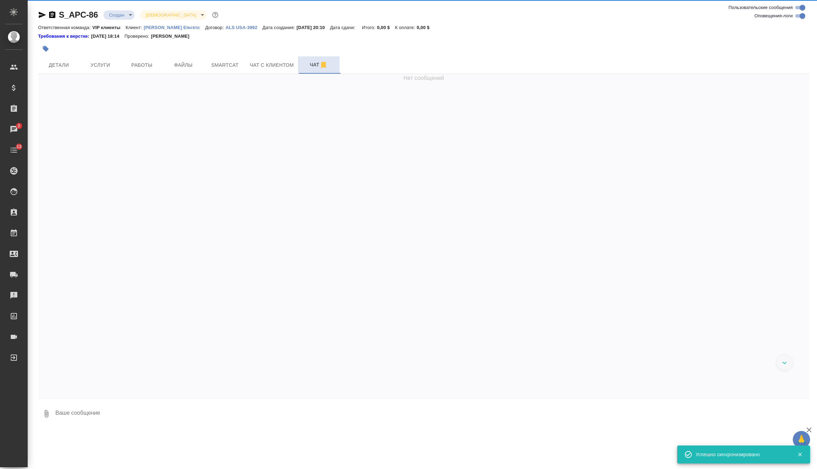
scroll to position [146, 0]
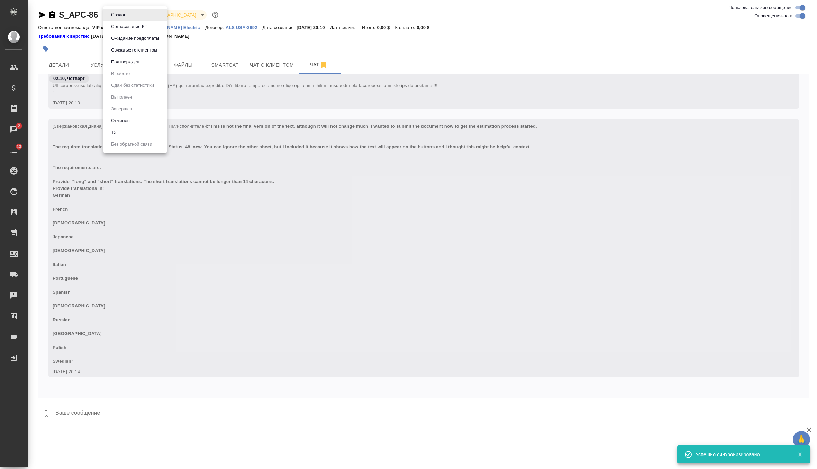
click at [129, 17] on body "🙏 .cls-1 fill:#fff; AWATERA Zverzhanovskaya [PERSON_NAME] Спецификации Заказы 2…" at bounding box center [408, 234] width 817 height 469
click at [138, 357] on div at bounding box center [408, 234] width 817 height 469
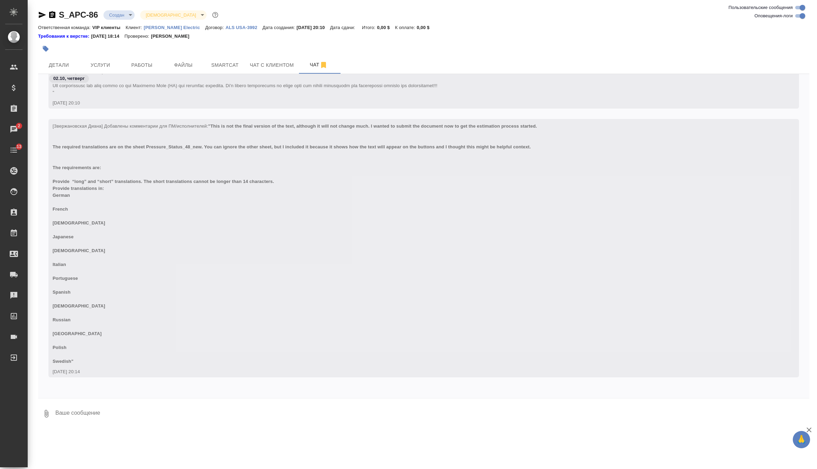
click at [93, 403] on textarea at bounding box center [432, 414] width 755 height 24
type textarea "коллеги, кто возьмет считать верстку, этот файл - не финаль"
